Goal: Transaction & Acquisition: Purchase product/service

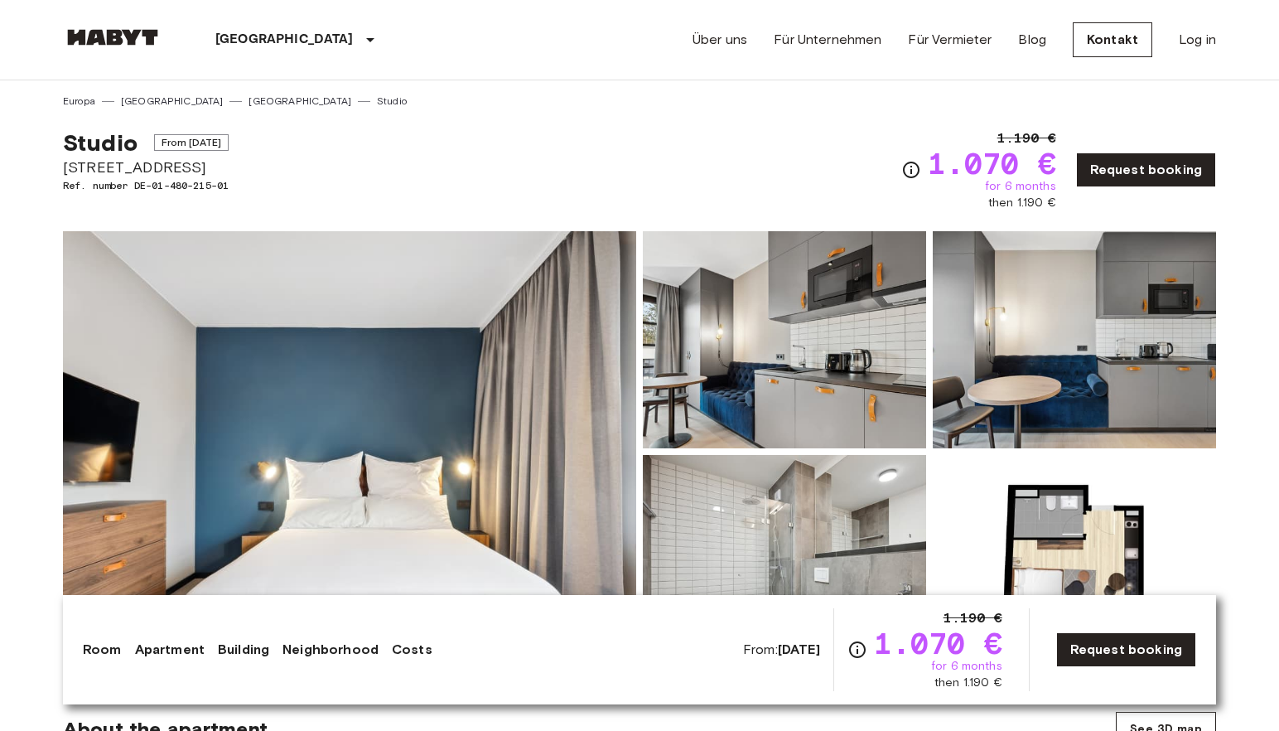
click at [124, 46] on link at bounding box center [112, 40] width 99 height 22
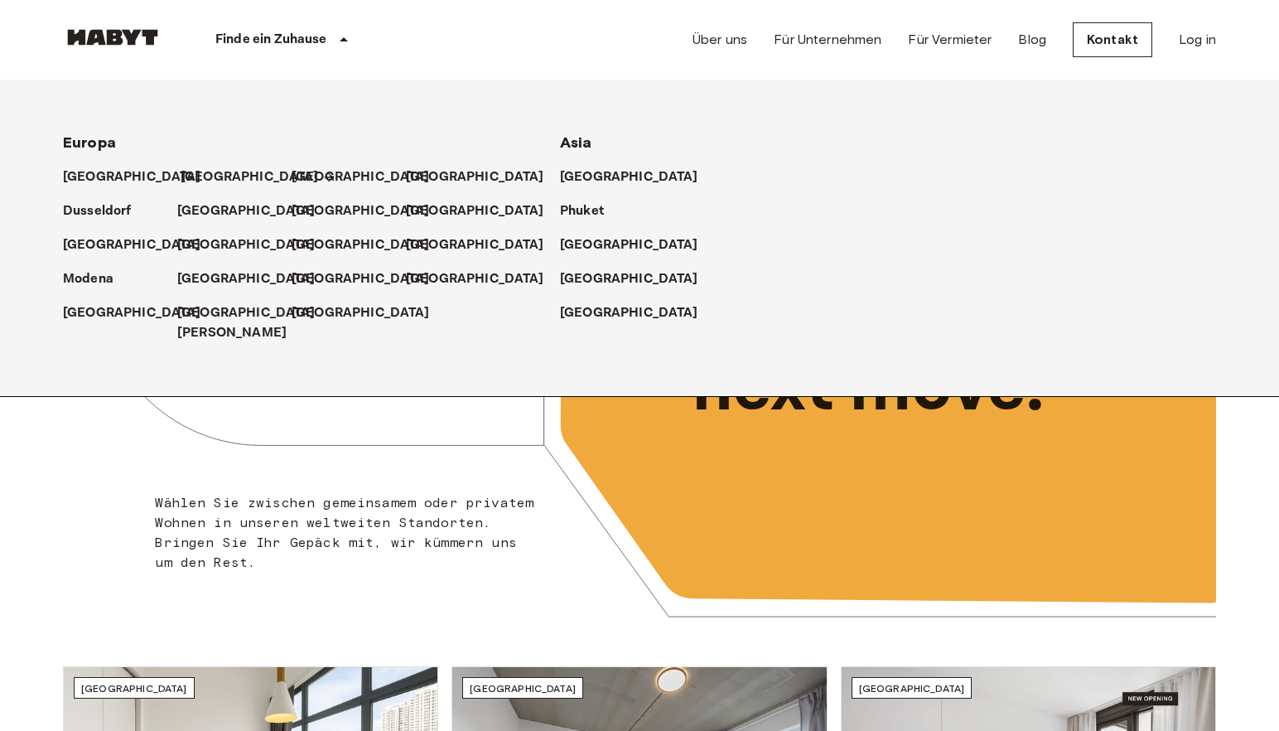
click at [181, 175] on p "[GEOGRAPHIC_DATA]" at bounding box center [250, 177] width 138 height 20
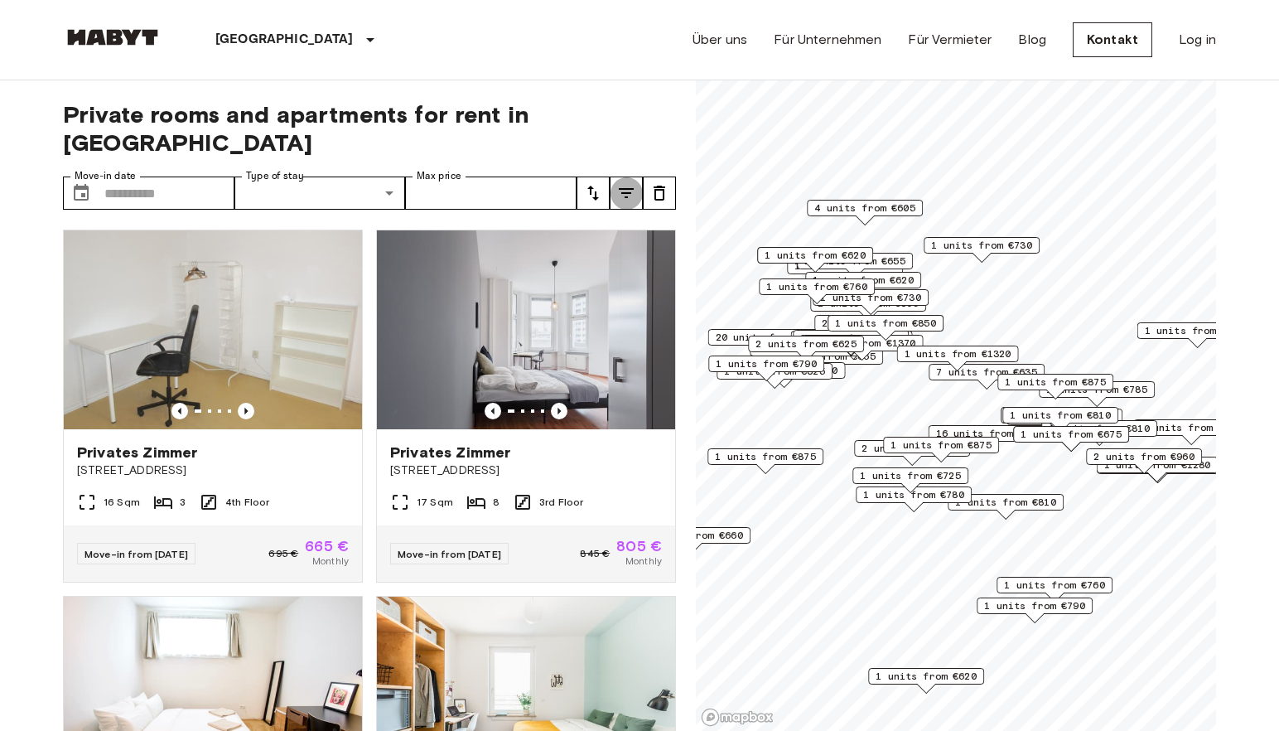
click at [631, 188] on icon "tune" at bounding box center [626, 193] width 15 height 10
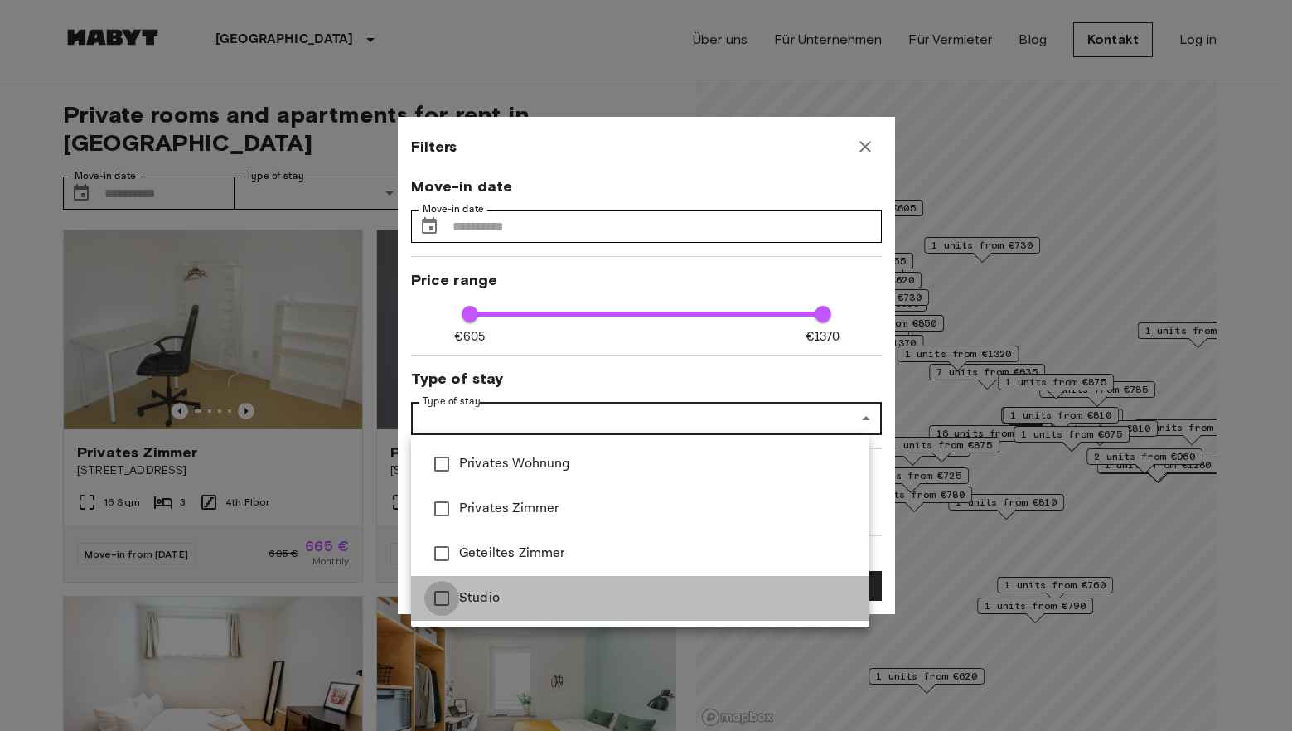
type input "****"
type input "******"
type input "**"
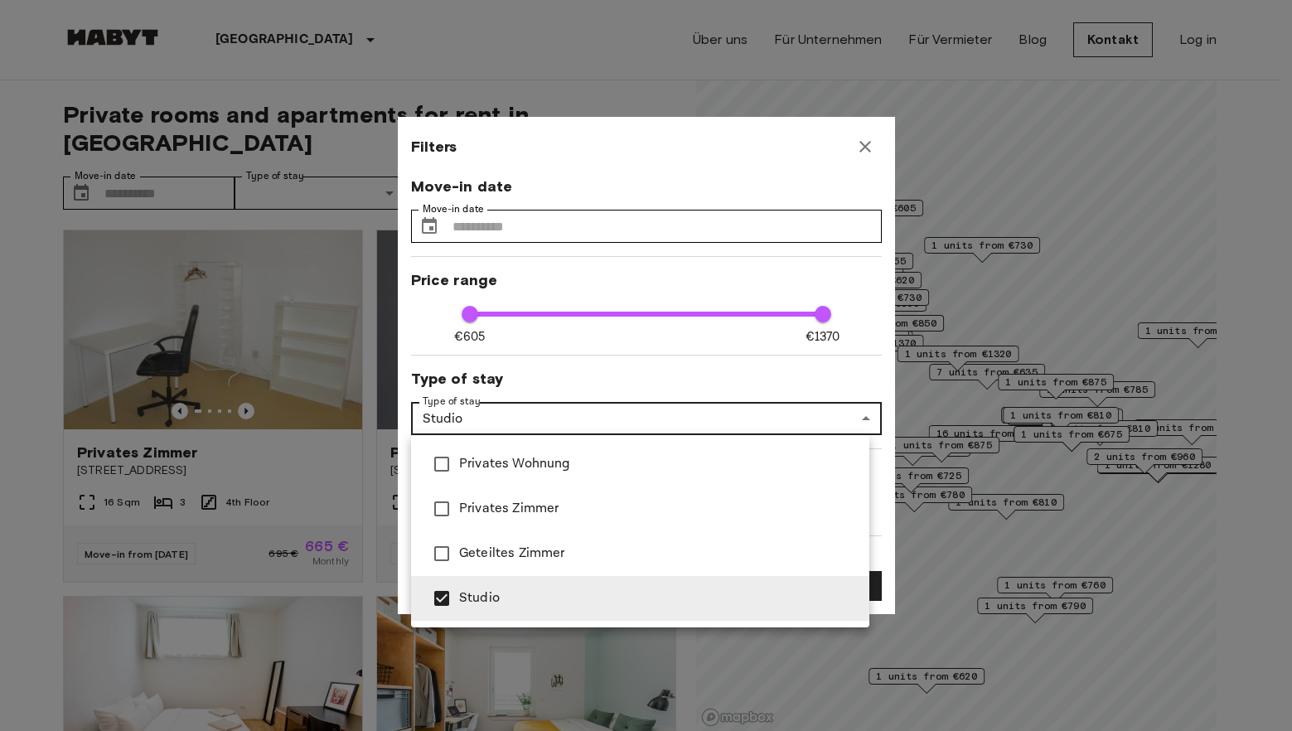
click at [790, 270] on div at bounding box center [646, 365] width 1292 height 731
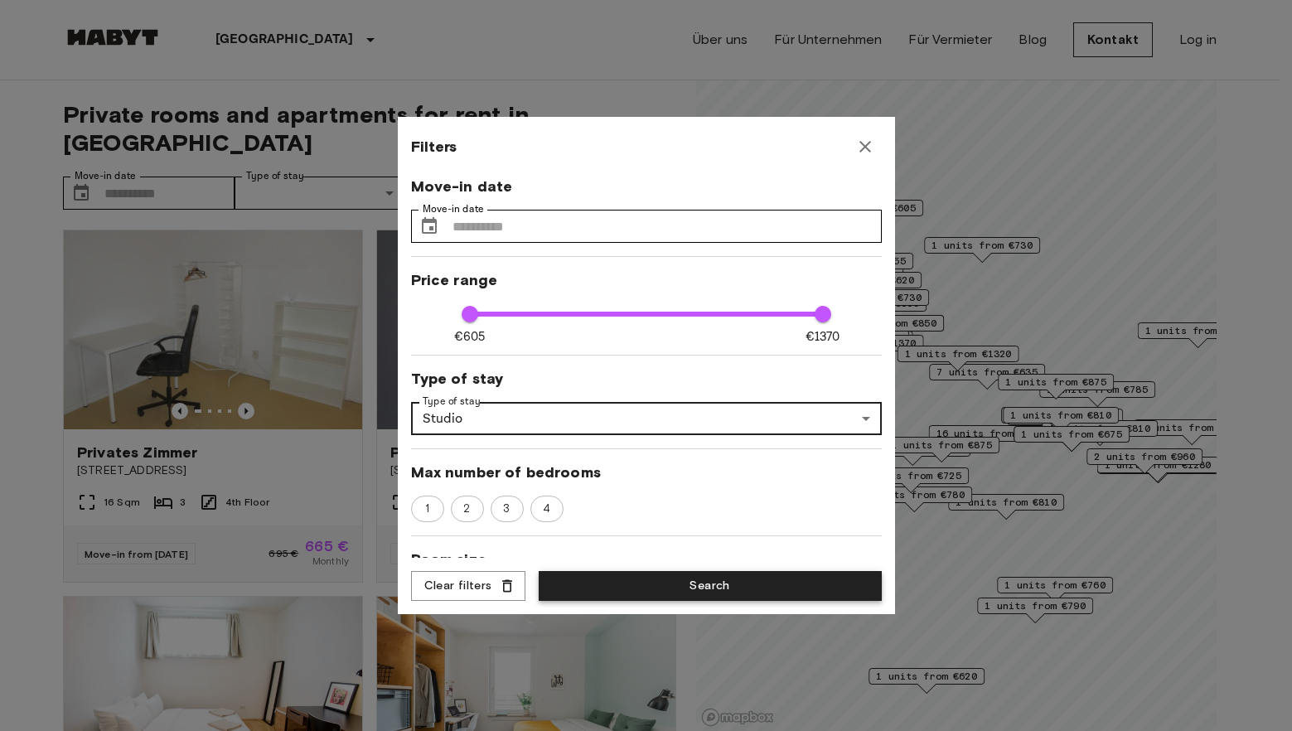
click at [804, 587] on button "Search" at bounding box center [710, 586] width 343 height 31
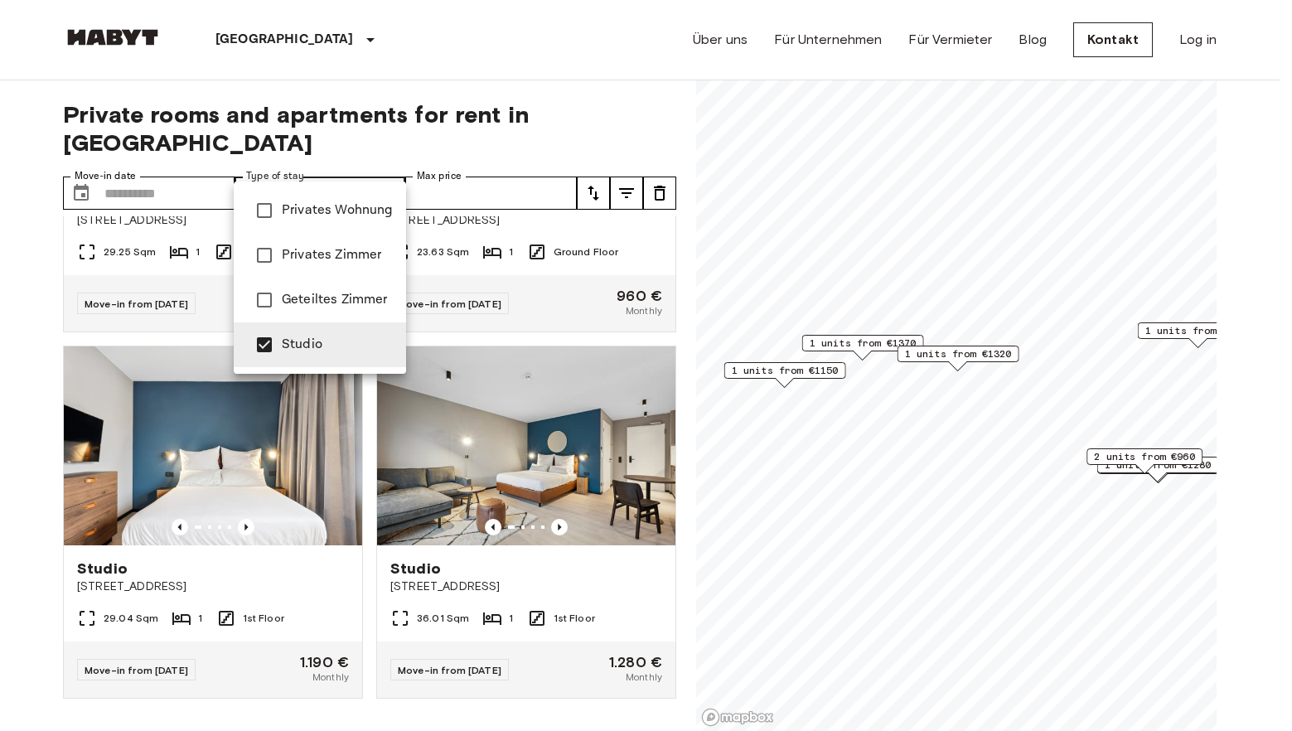
click at [317, 210] on span "Privates Wohnung" at bounding box center [337, 211] width 111 height 20
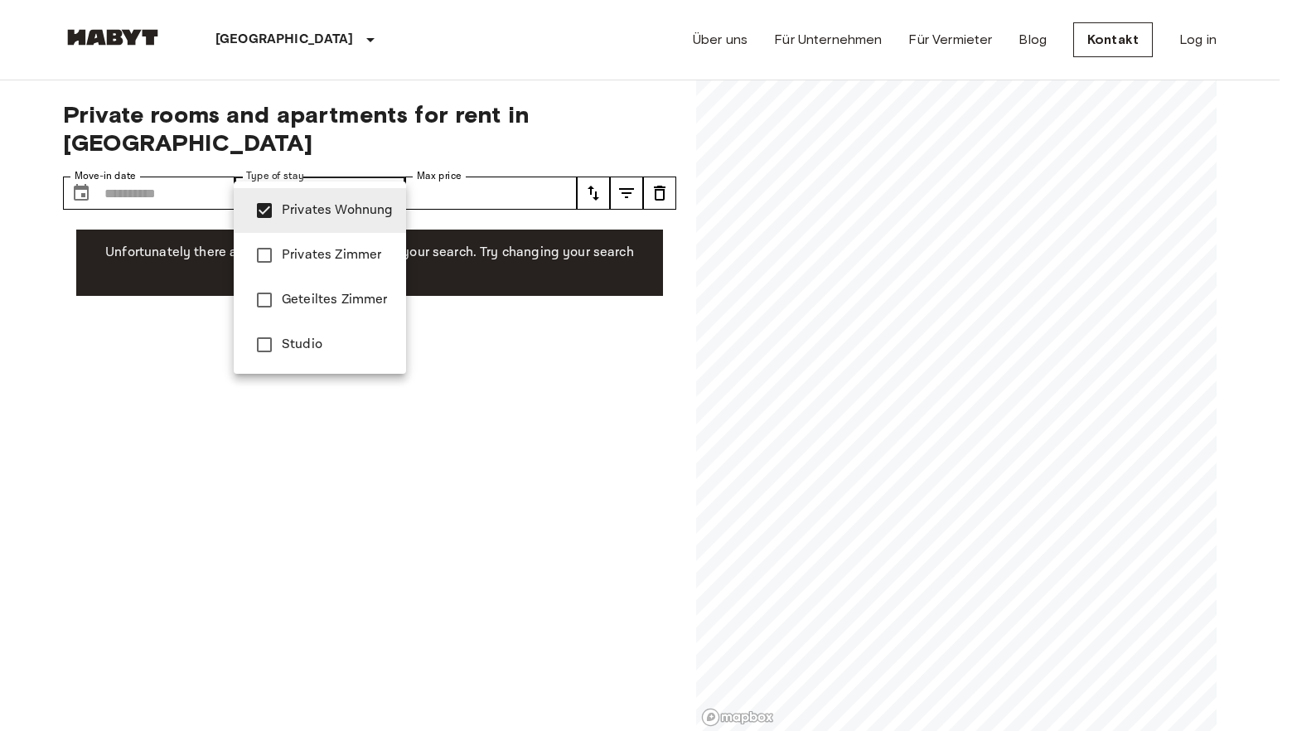
drag, startPoint x: 572, startPoint y: 358, endPoint x: 557, endPoint y: 365, distance: 16.7
click at [572, 357] on div at bounding box center [646, 365] width 1292 height 731
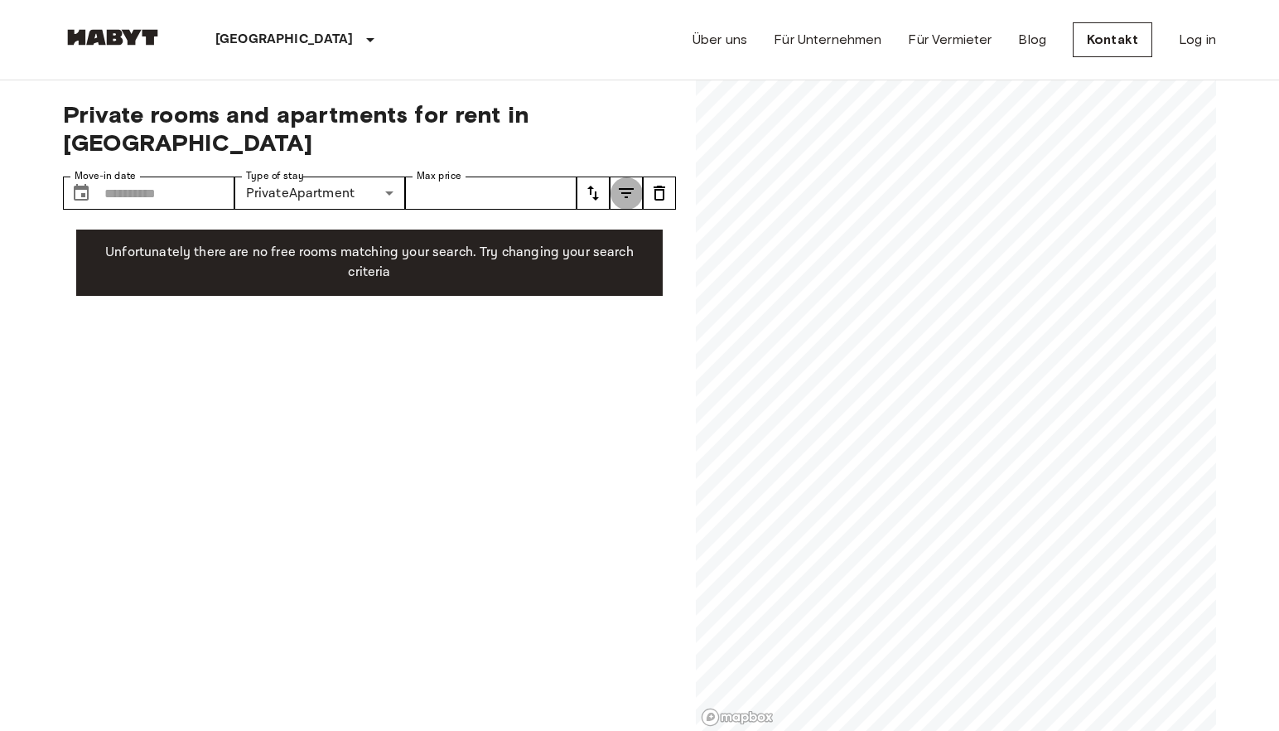
click at [626, 183] on icon "tune" at bounding box center [626, 193] width 20 height 20
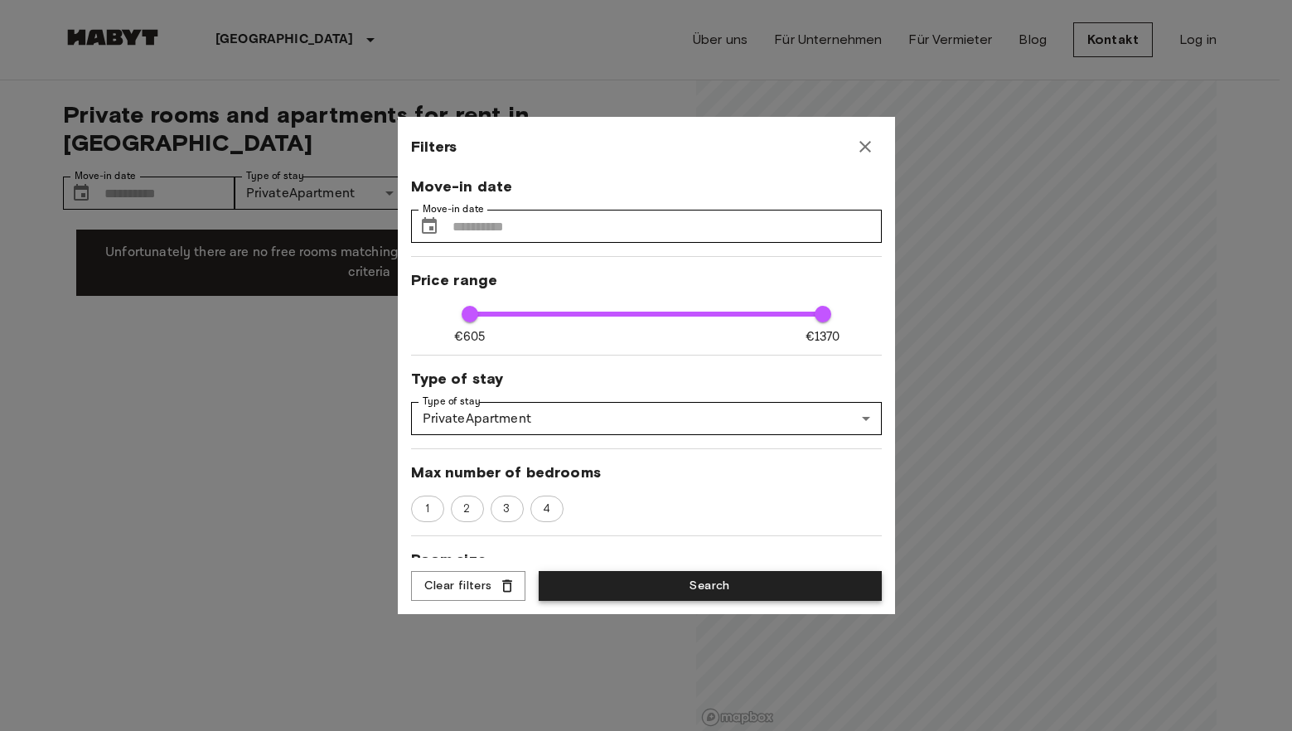
click at [567, 592] on button "Search" at bounding box center [710, 586] width 343 height 31
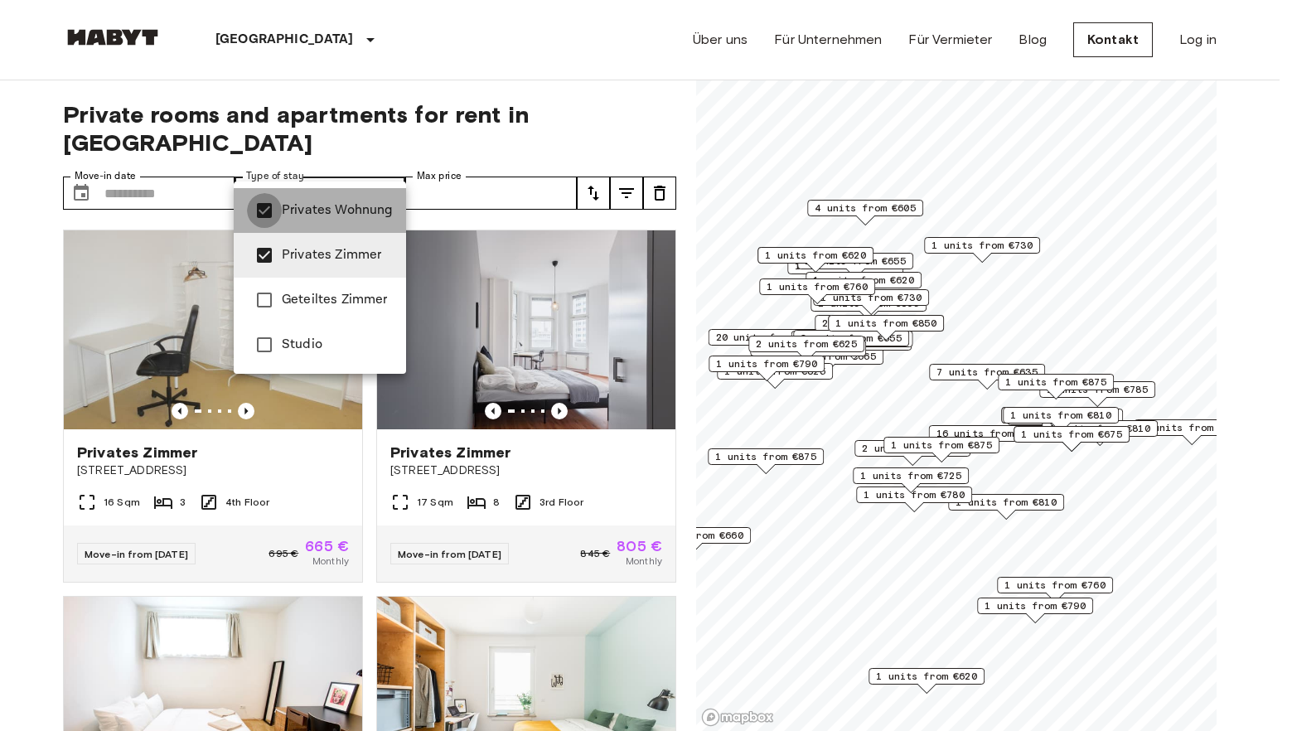
type input "**********"
drag, startPoint x: 589, startPoint y: 134, endPoint x: 615, endPoint y: 112, distance: 34.1
click at [600, 125] on div at bounding box center [646, 365] width 1292 height 731
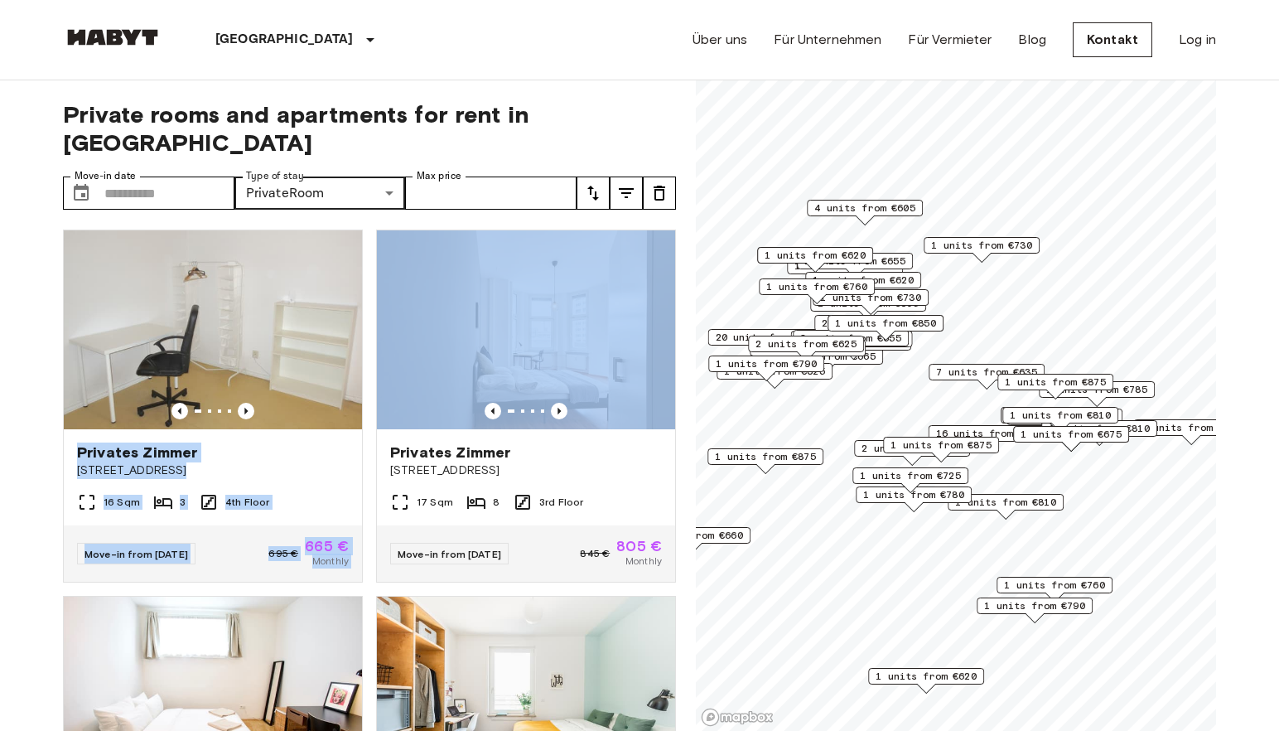
click at [628, 172] on div "**********" at bounding box center [369, 405] width 613 height 651
click at [623, 183] on icon "tune" at bounding box center [626, 193] width 20 height 20
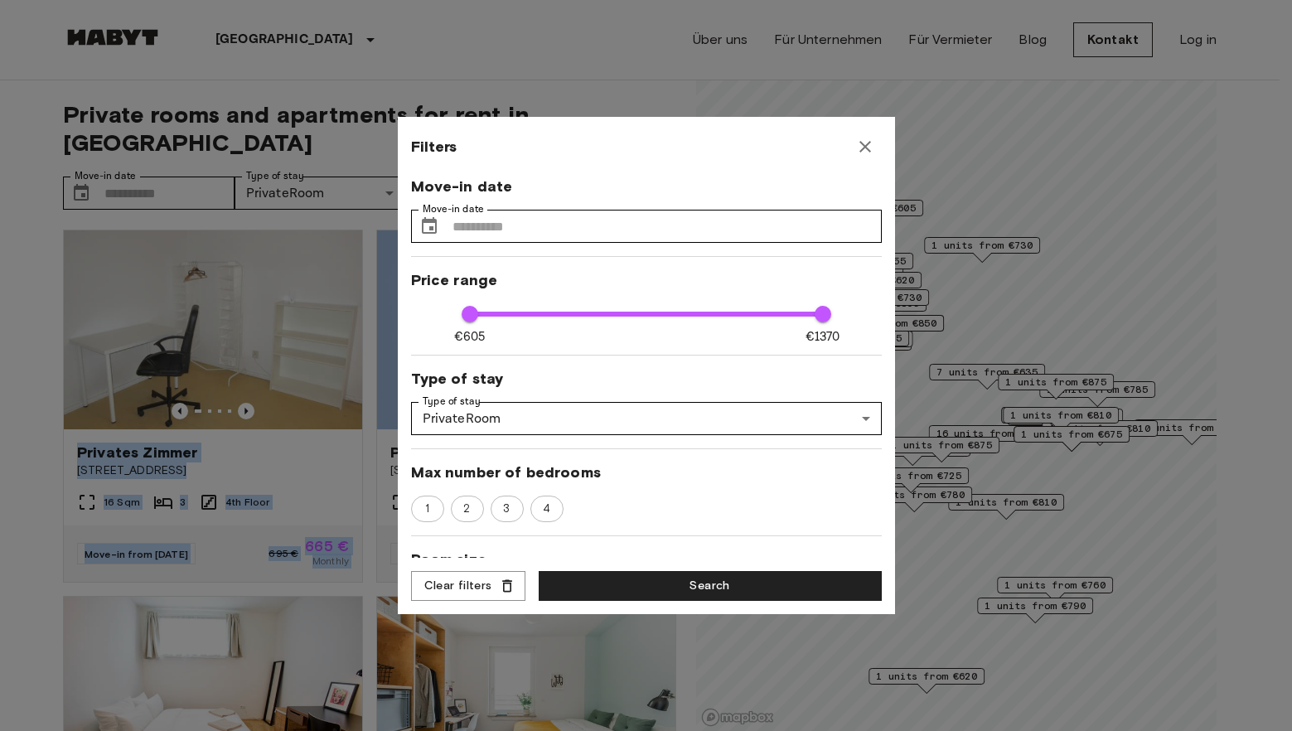
click at [682, 589] on button "Search" at bounding box center [710, 586] width 343 height 31
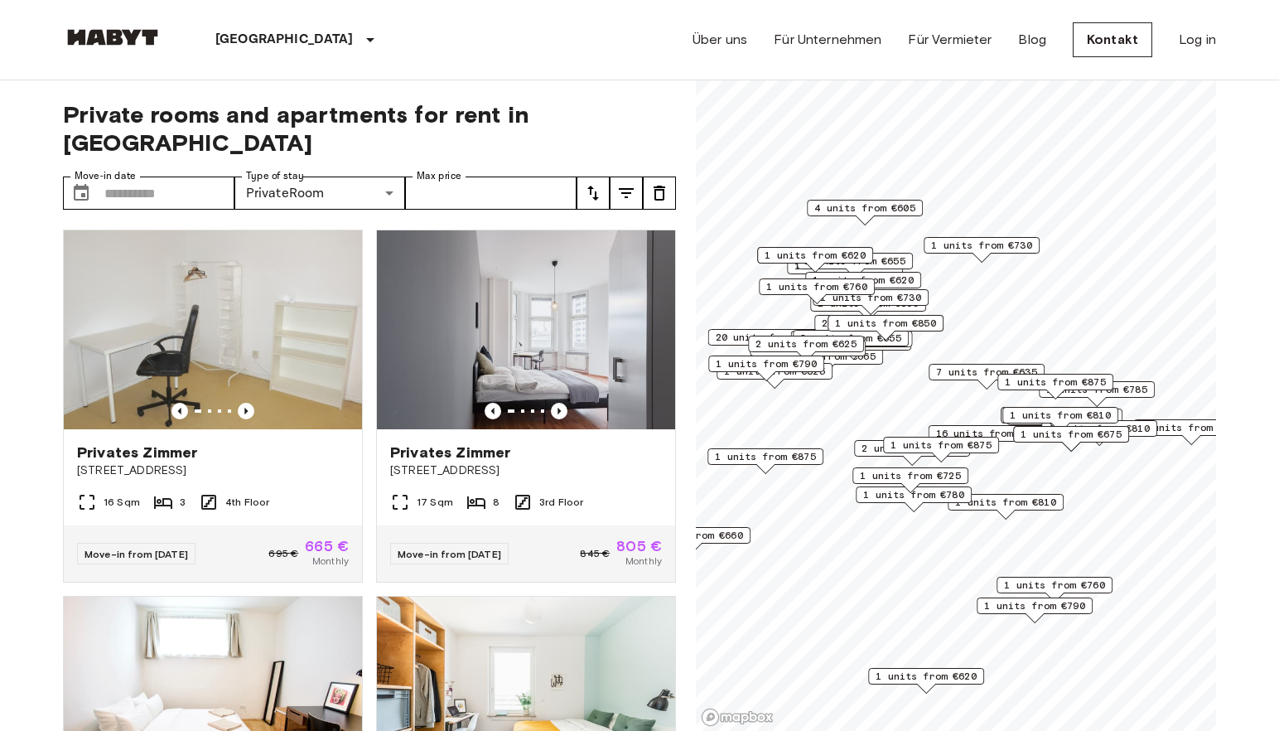
click at [441, 19] on div "[GEOGRAPHIC_DATA] [GEOGRAPHIC_DATA] [GEOGRAPHIC_DATA] [GEOGRAPHIC_DATA] [GEOGRA…" at bounding box center [639, 40] width 1153 height 80
click at [553, 403] on icon "Previous image" at bounding box center [559, 411] width 17 height 17
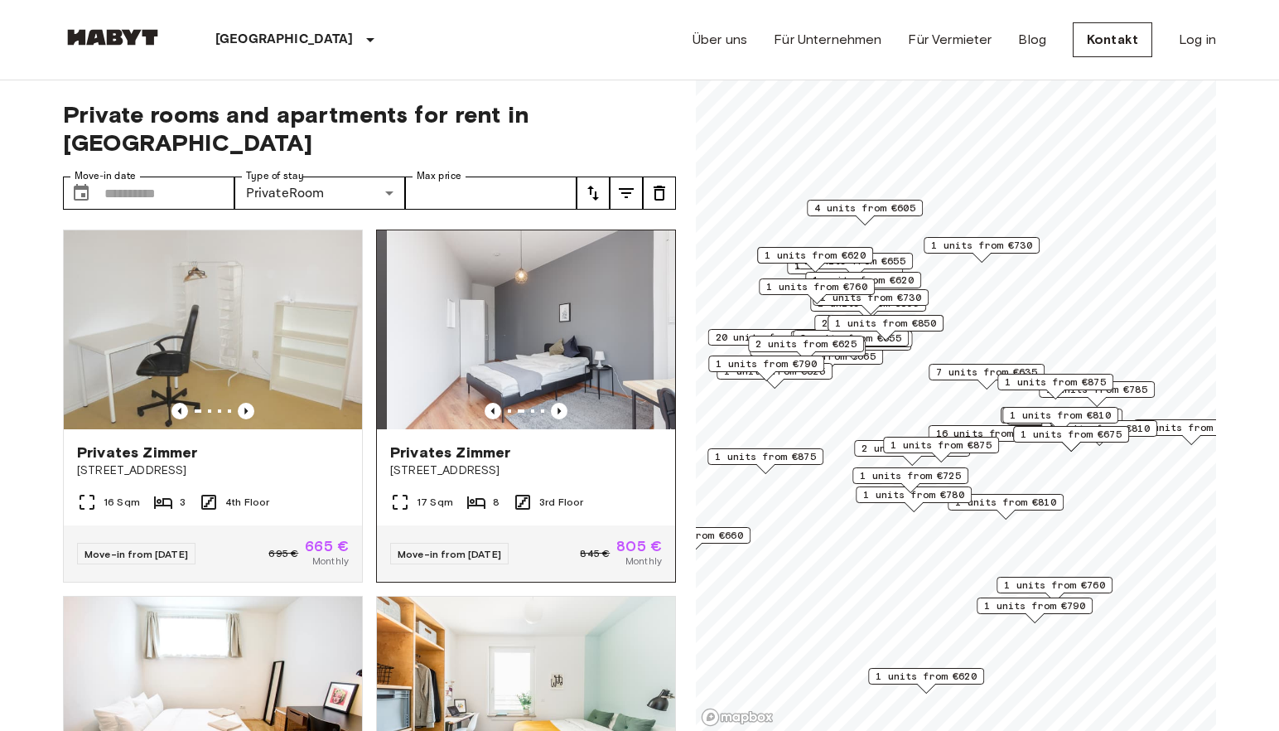
click at [564, 403] on div at bounding box center [526, 411] width 298 height 17
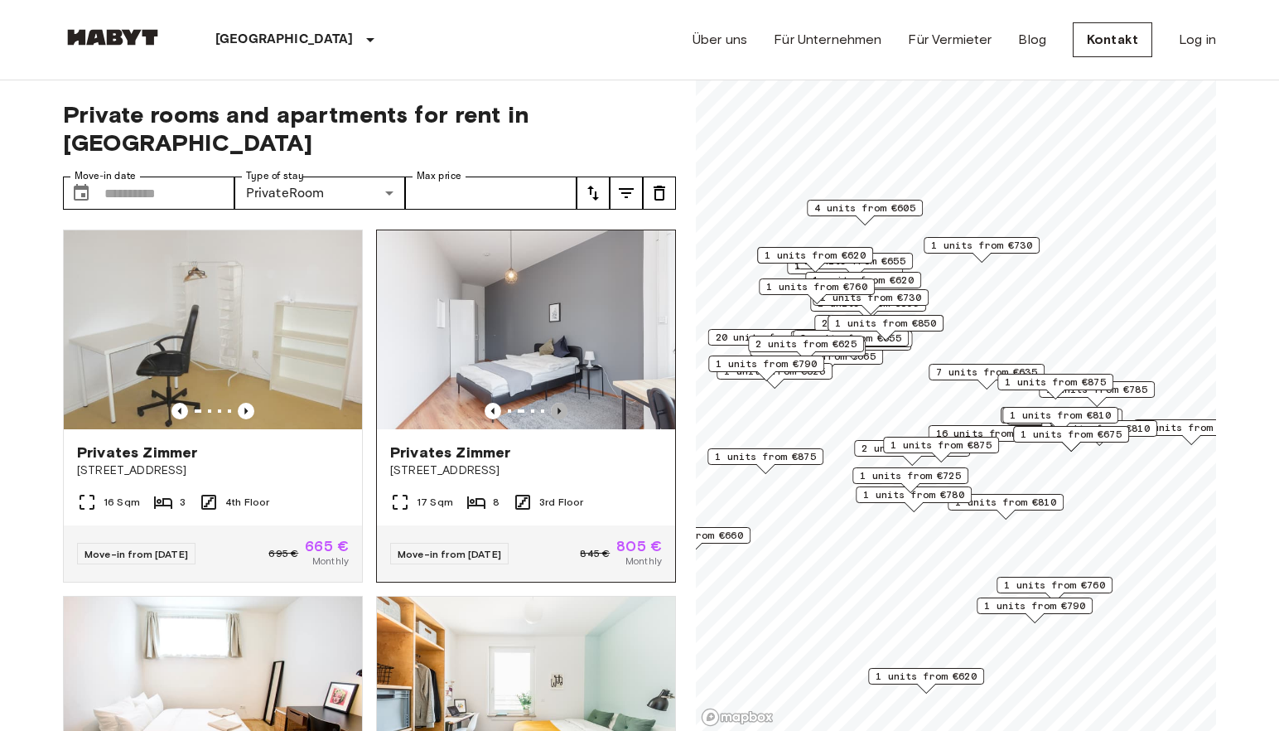
click at [551, 403] on icon "Previous image" at bounding box center [559, 411] width 17 height 17
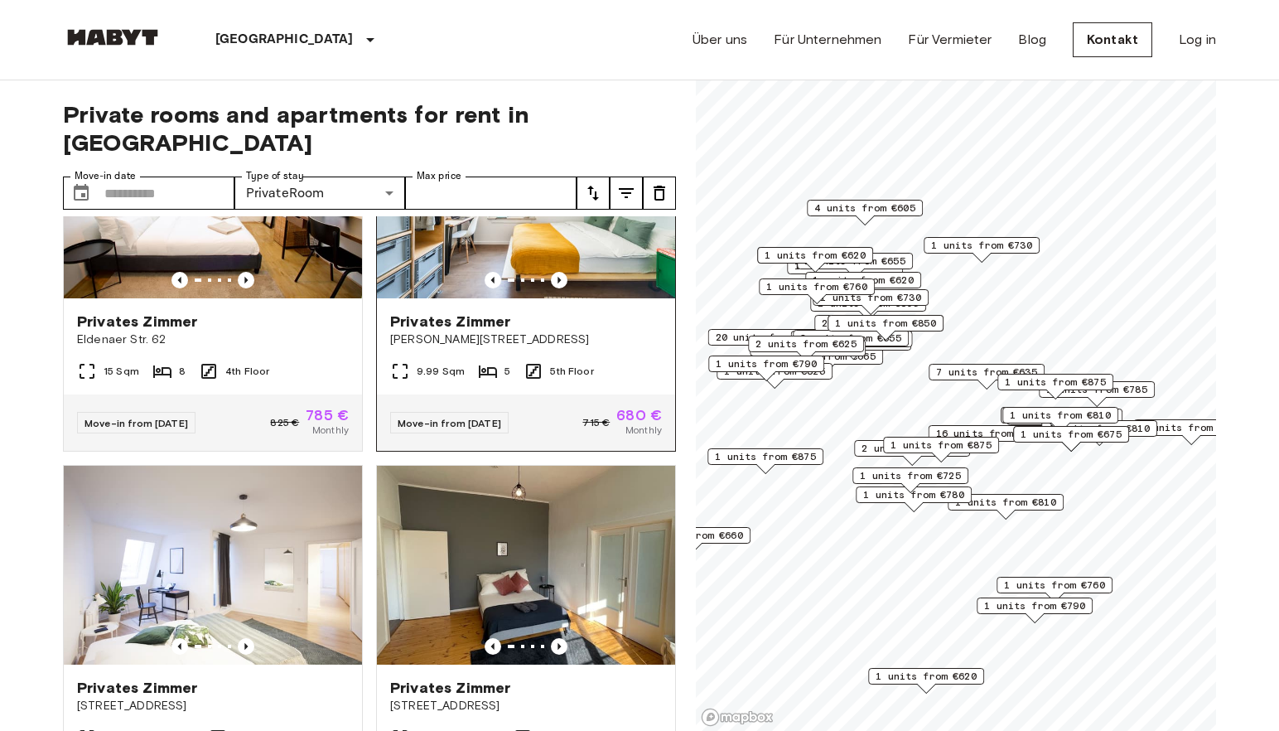
scroll to position [746, 0]
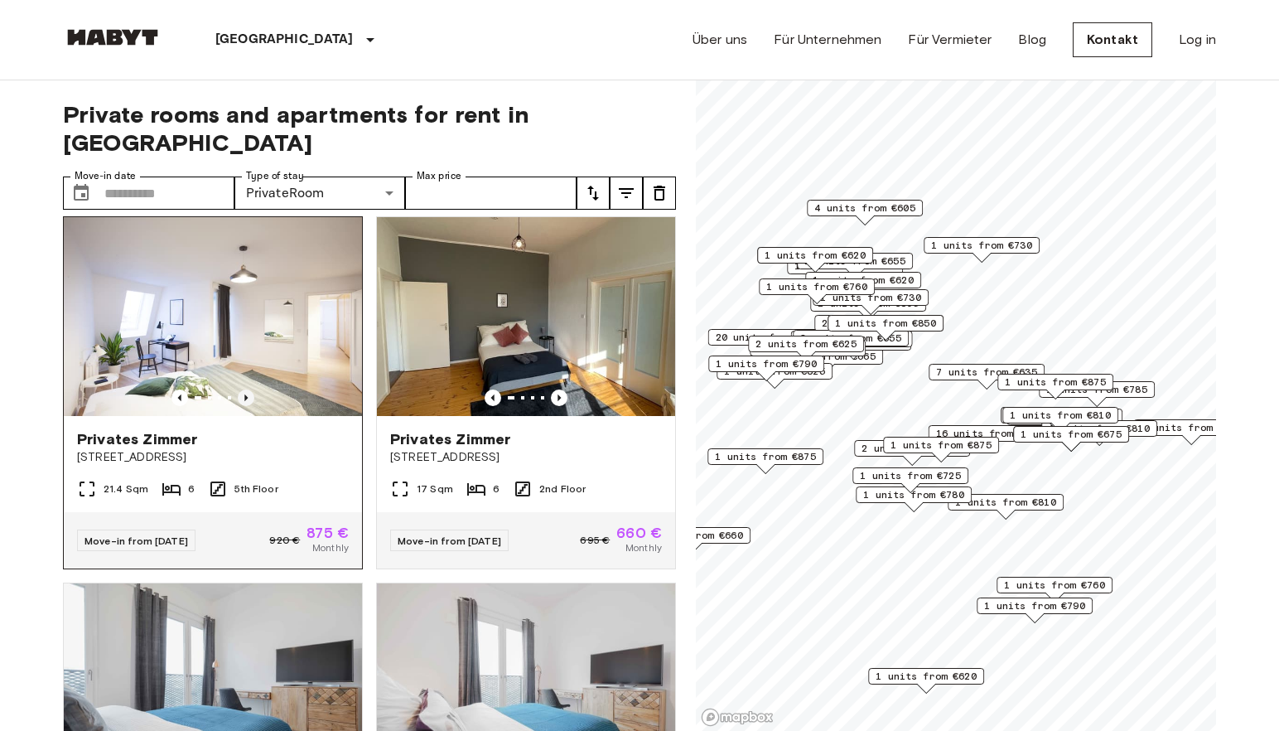
click at [239, 389] on icon "Previous image" at bounding box center [246, 397] width 17 height 17
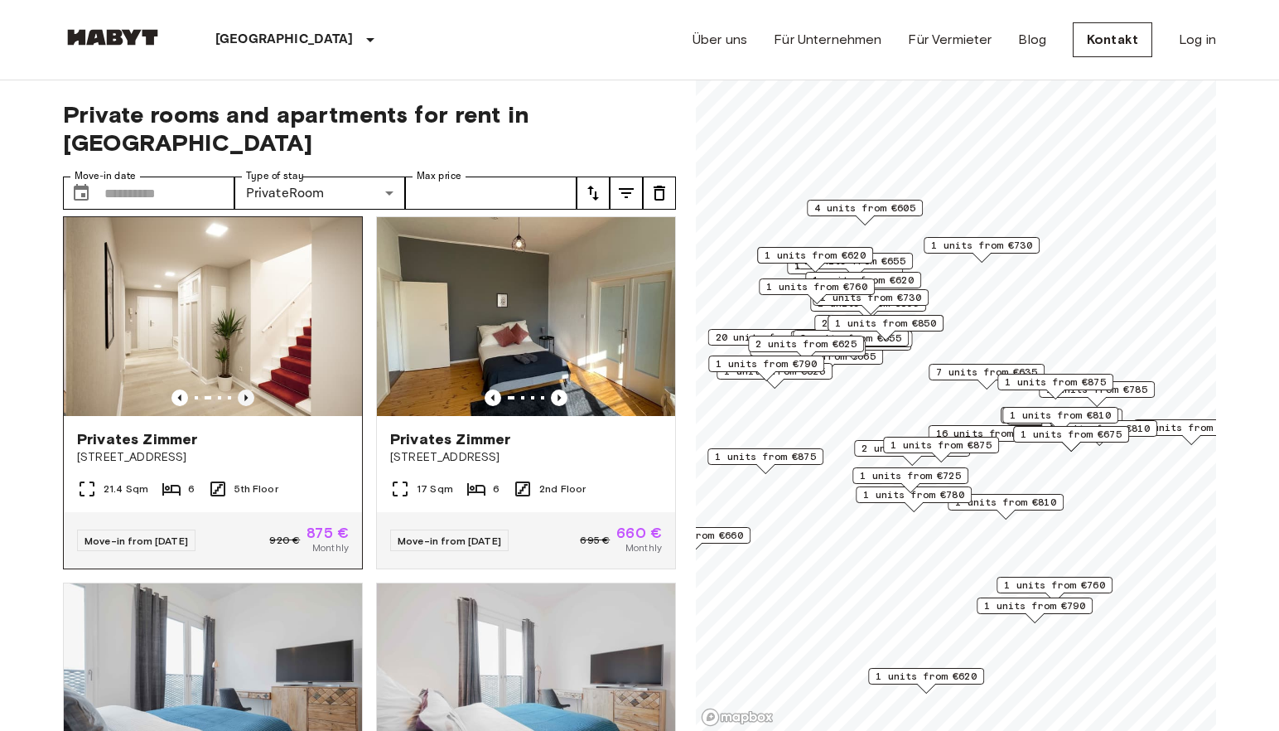
click at [241, 389] on icon "Previous image" at bounding box center [246, 397] width 17 height 17
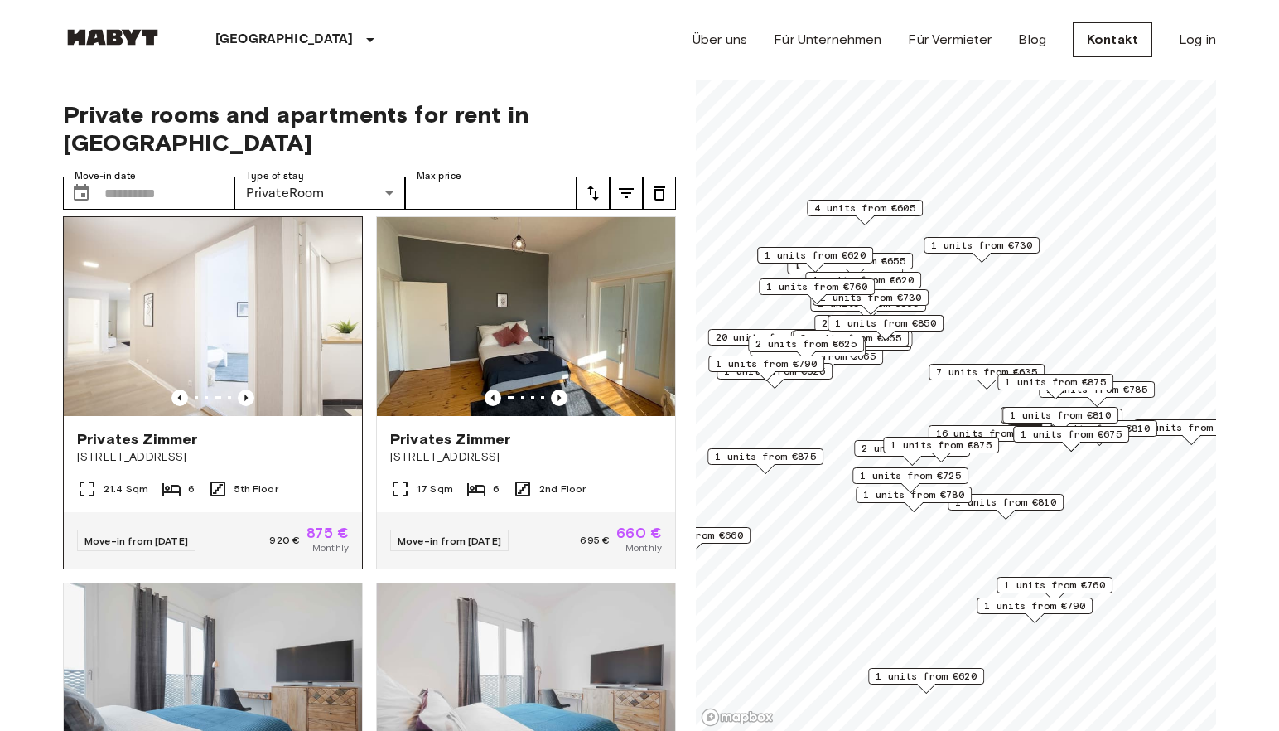
click at [244, 391] on img at bounding box center [213, 316] width 298 height 199
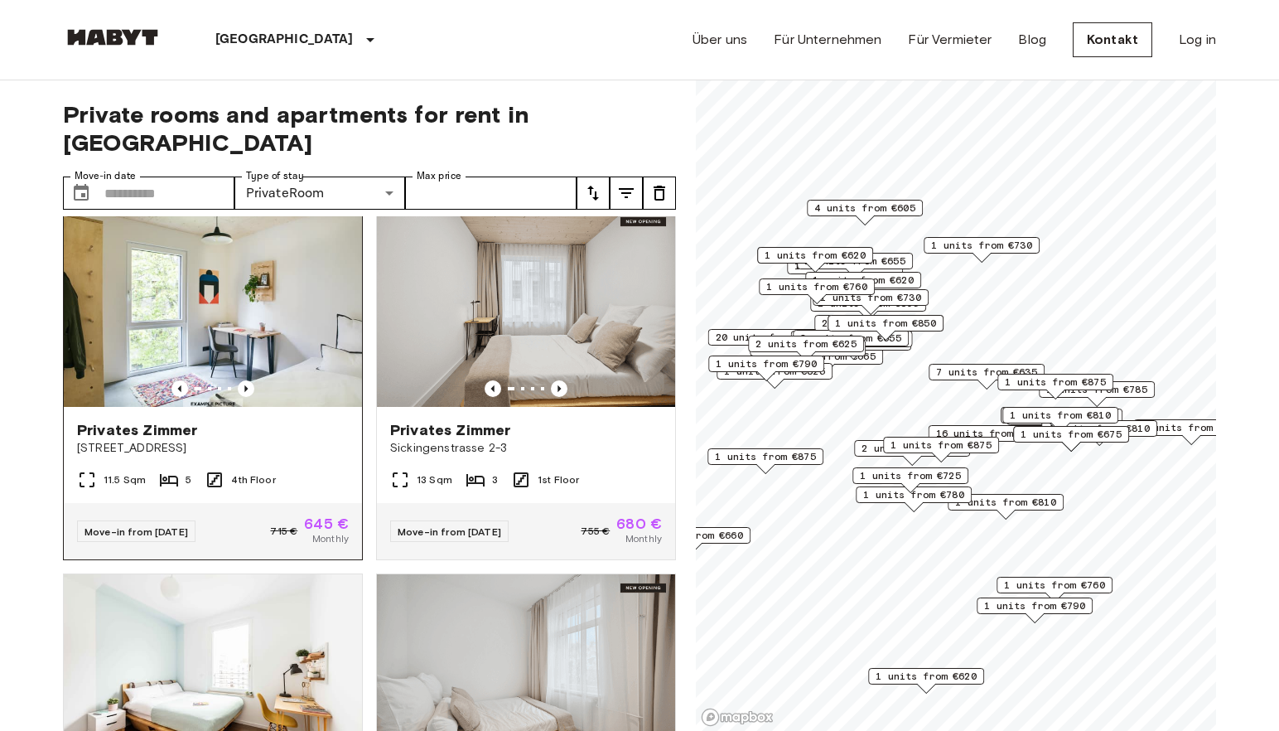
scroll to position [4739, 0]
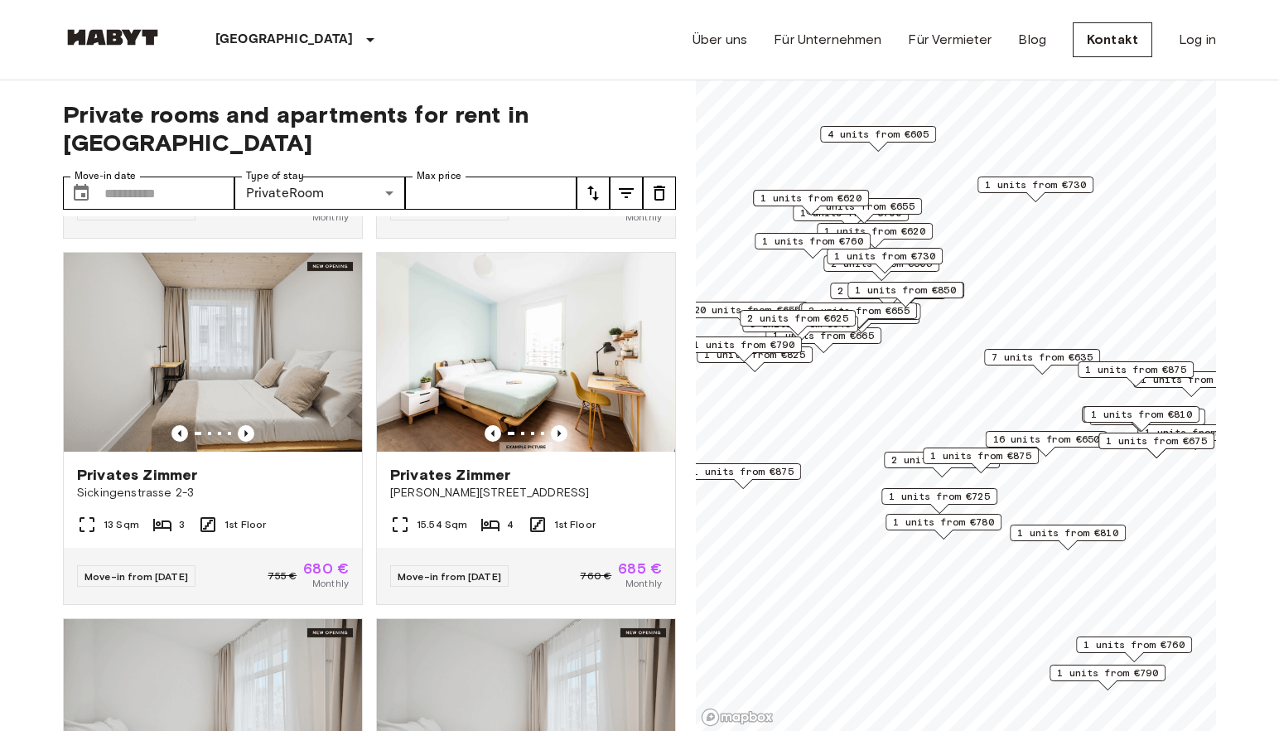
scroll to position [4364, 0]
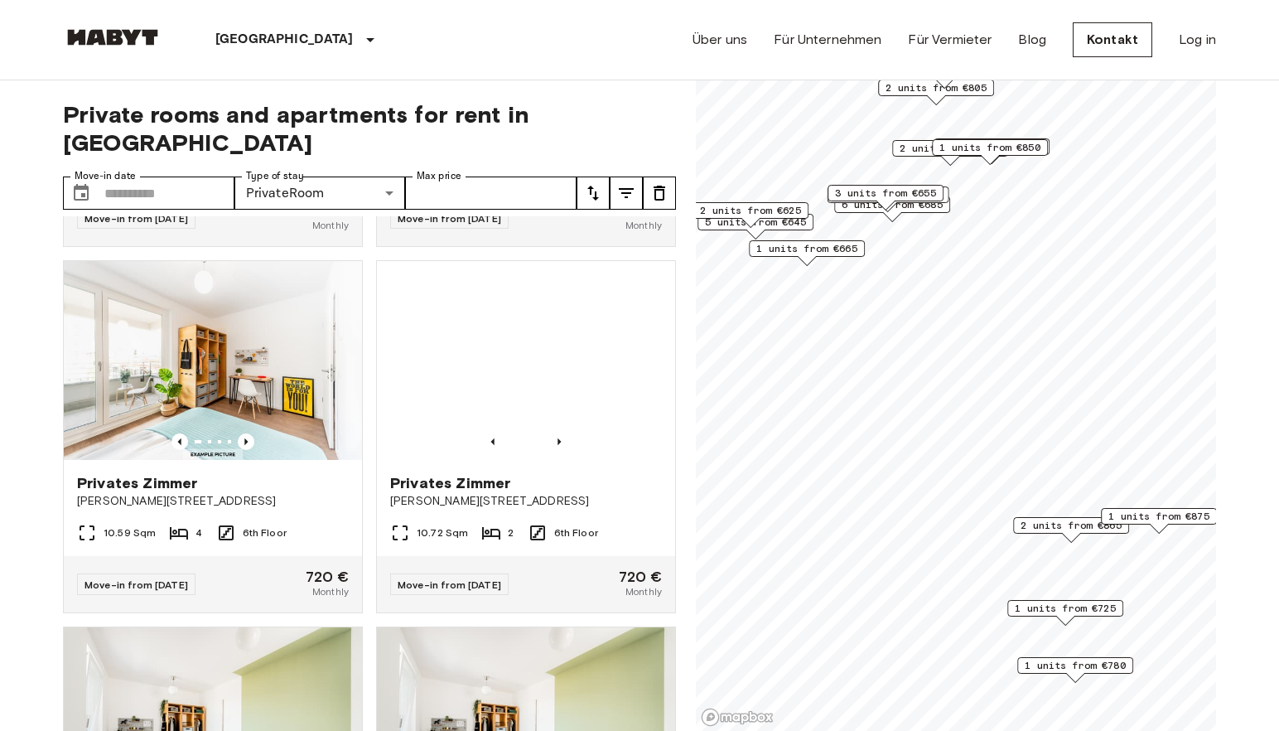
scroll to position [2866, 0]
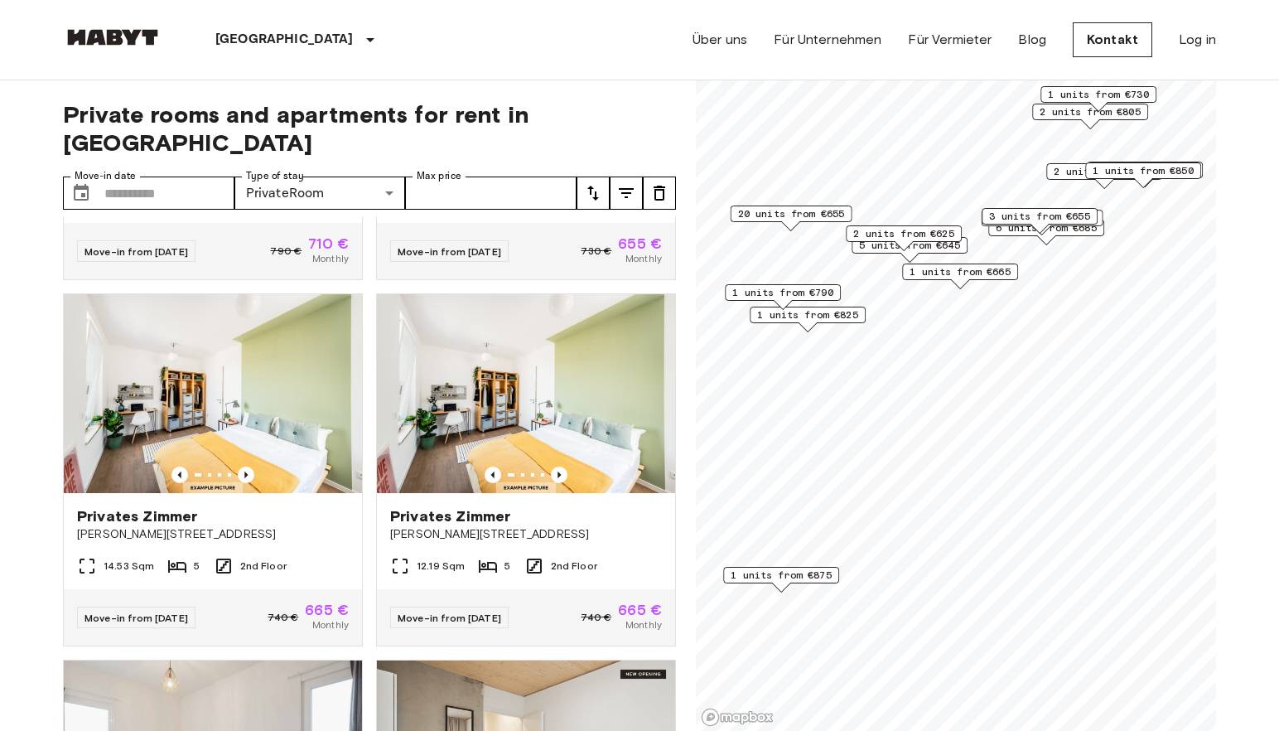
scroll to position [3615, 0]
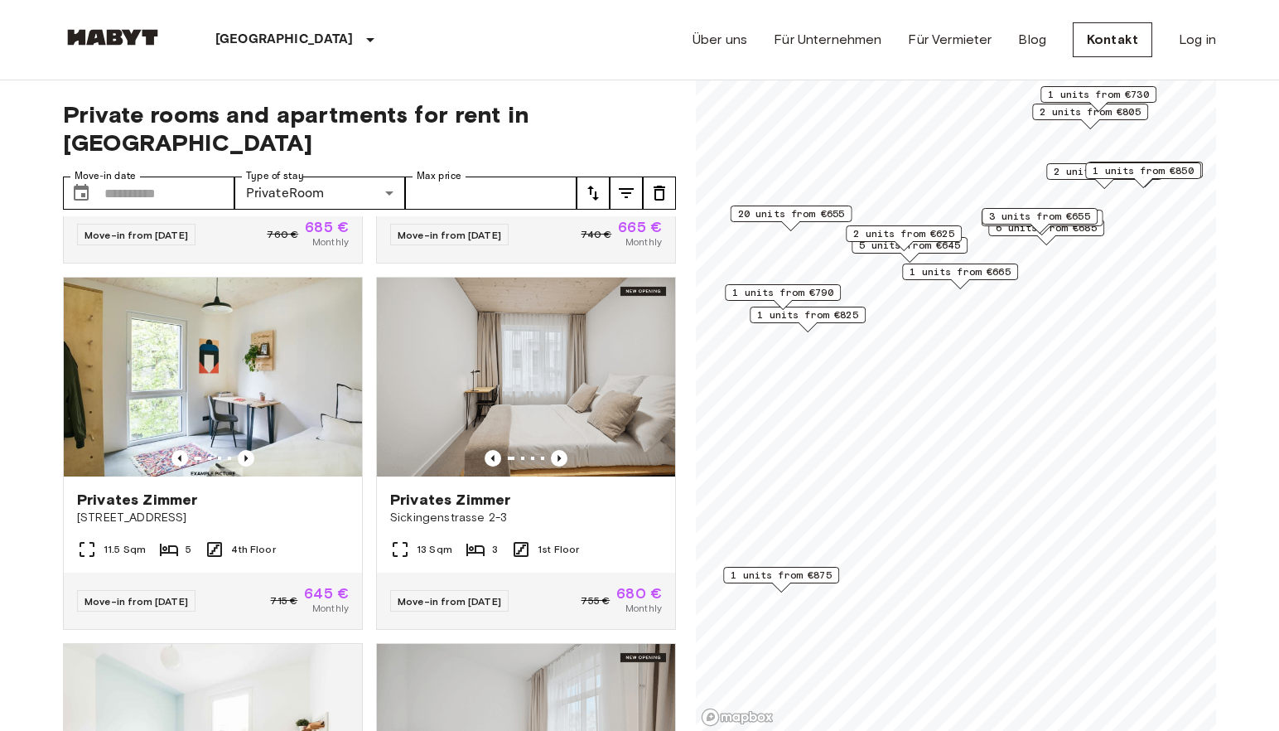
click at [911, 230] on span "2 units from €625" at bounding box center [903, 233] width 101 height 15
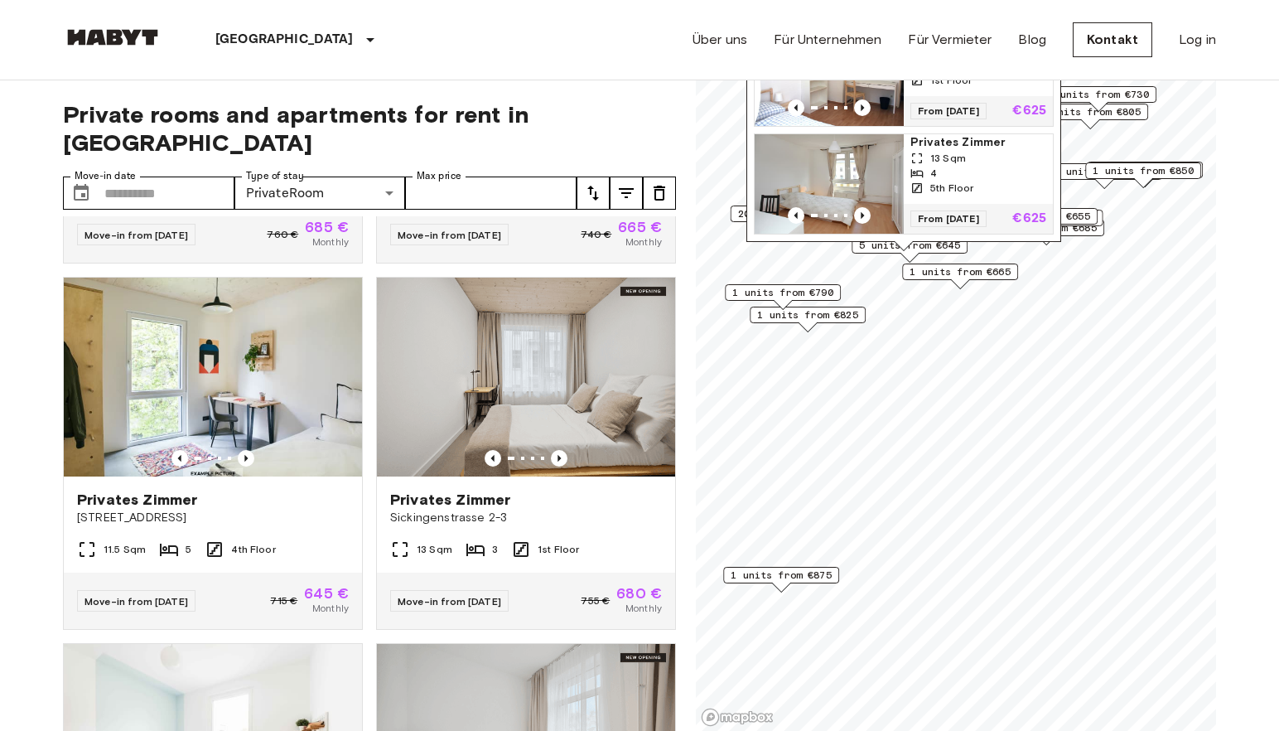
click at [861, 139] on img "Map marker" at bounding box center [829, 183] width 149 height 99
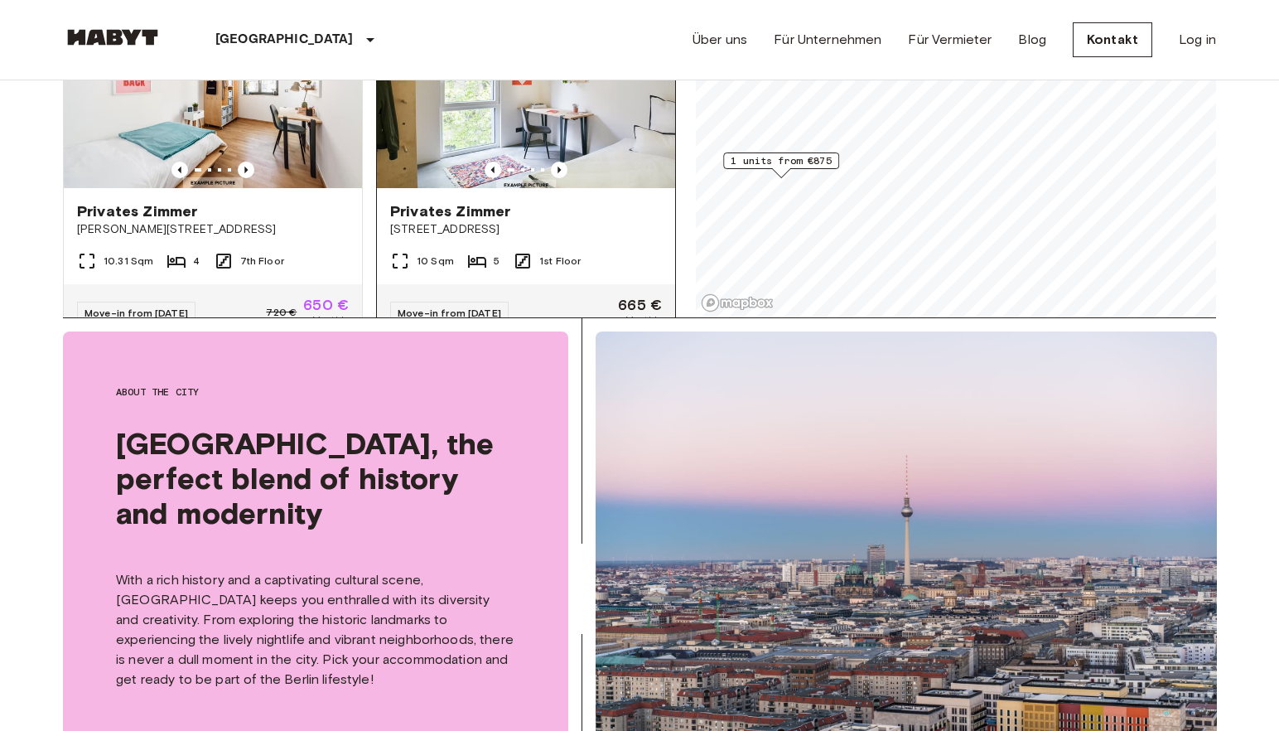
scroll to position [5852, 0]
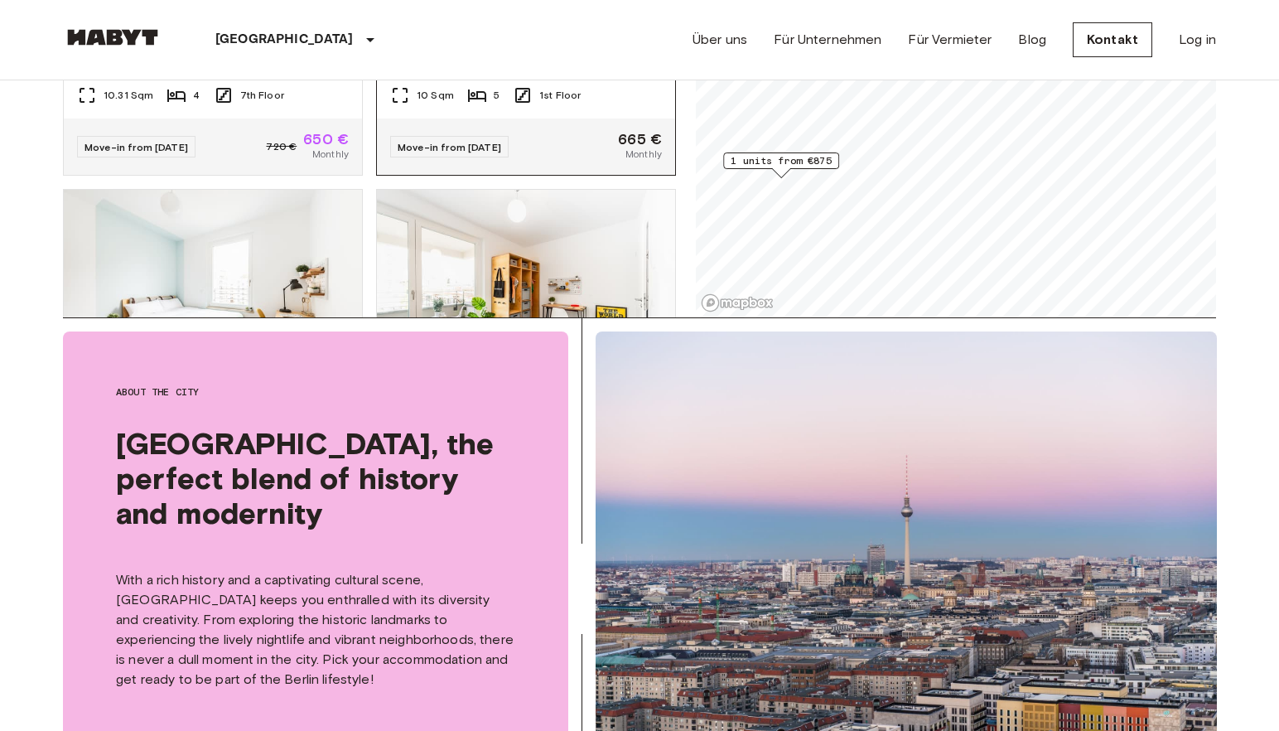
click at [612, 118] on div "10 Sqm 5 1st Floor" at bounding box center [526, 101] width 298 height 33
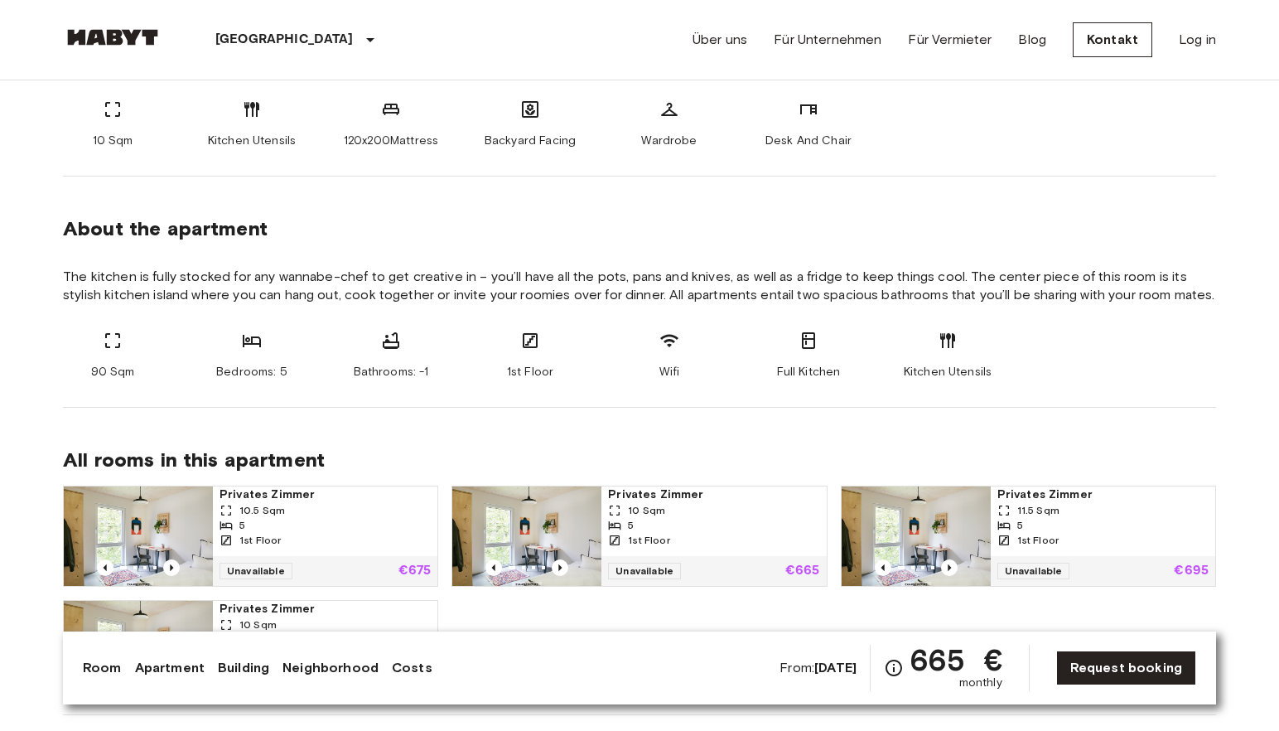
scroll to position [829, 0]
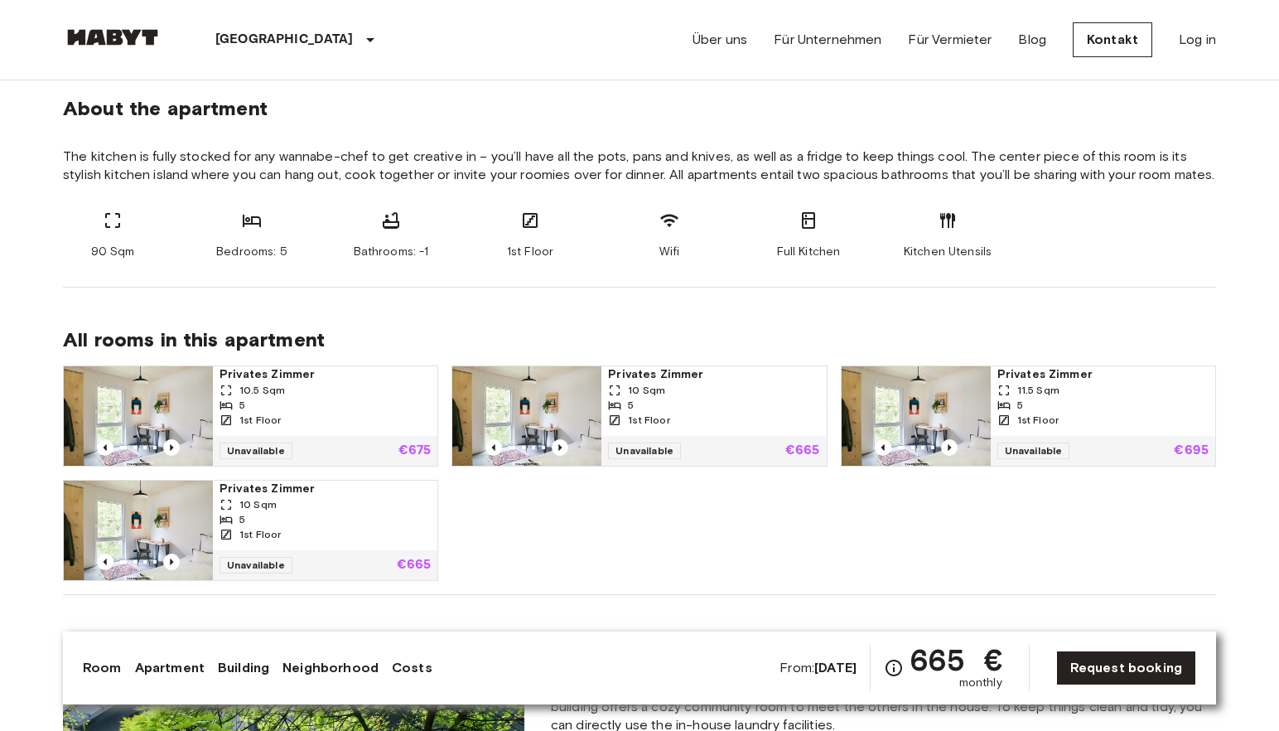
click at [375, 399] on div "5" at bounding box center [325, 405] width 211 height 15
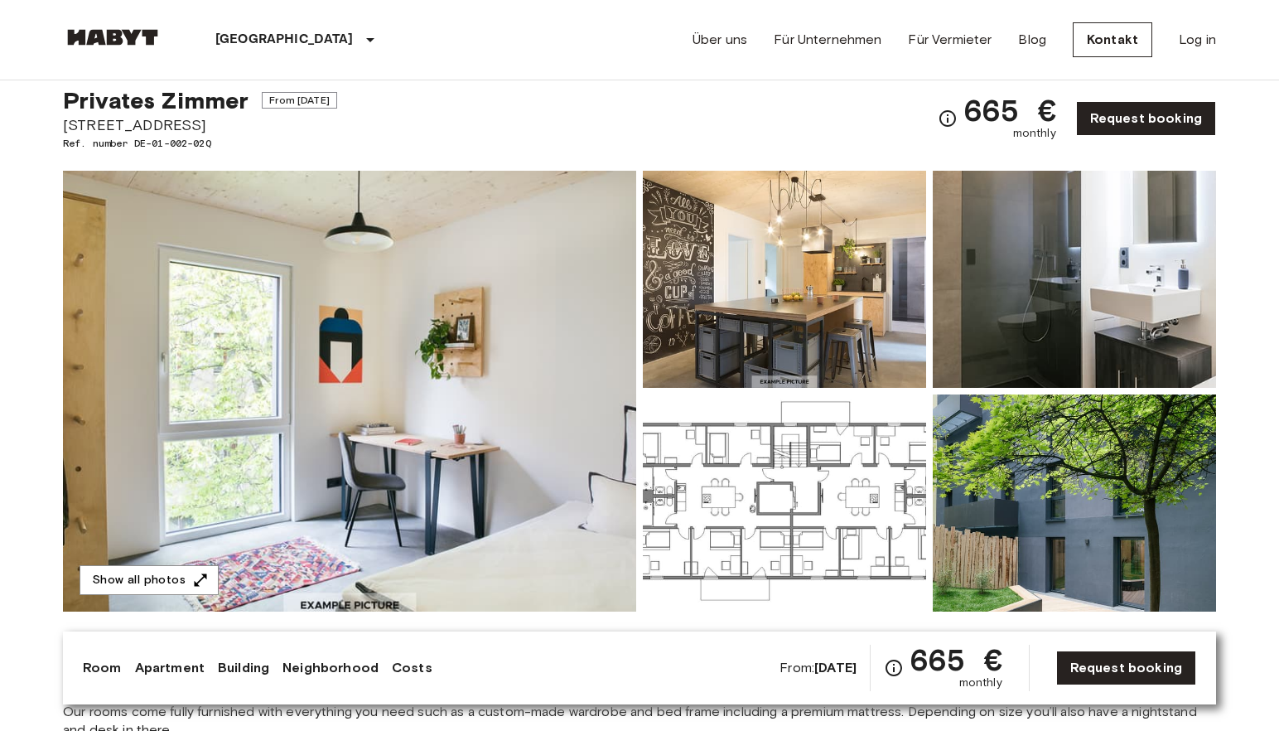
scroll to position [0, 0]
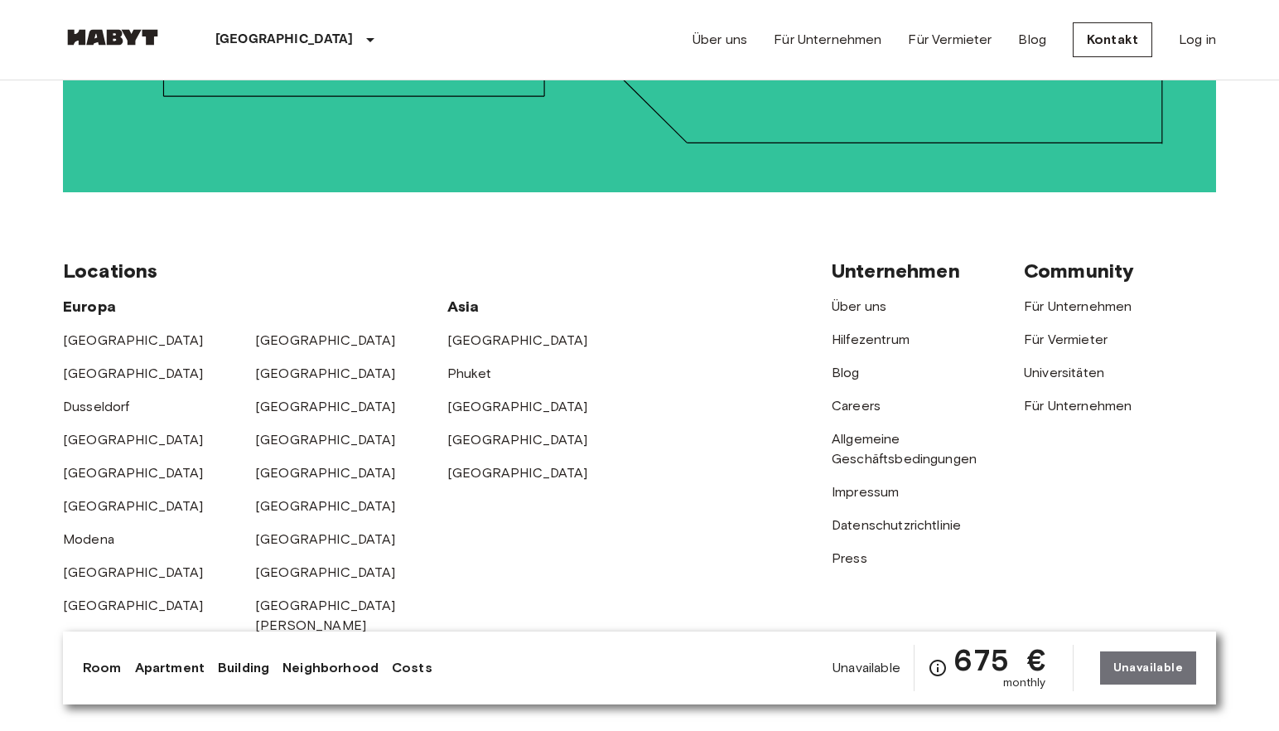
scroll to position [4226, 0]
